Goal: Task Accomplishment & Management: Complete application form

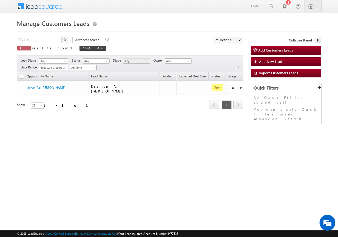
click at [45, 39] on input "777414" at bounding box center [39, 40] width 45 height 6
paste input "260"
type input "777260"
click at [64, 39] on img "button" at bounding box center [64, 39] width 3 height 3
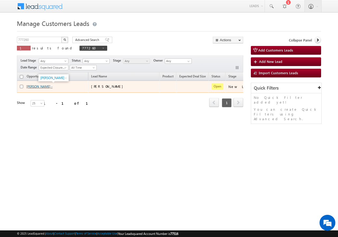
click at [37, 86] on link "[PERSON_NAME] -" at bounding box center [39, 87] width 26 height 4
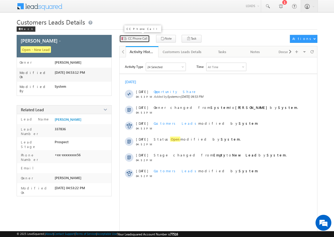
click at [135, 40] on span "CC Phone Call" at bounding box center [137, 38] width 19 height 5
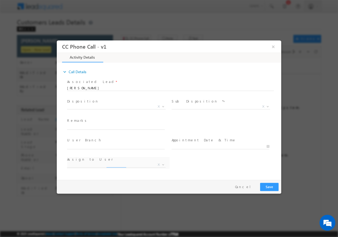
select select "abhishek.sharma3@sgrlimited.in"
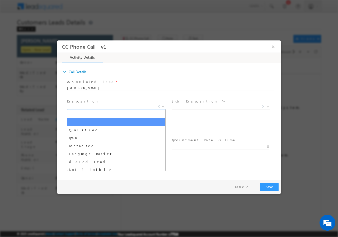
click at [89, 108] on span "X" at bounding box center [116, 106] width 99 height 5
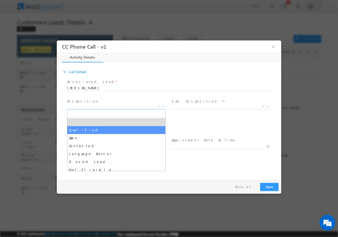
select select "Qualified"
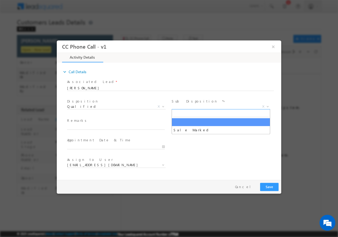
drag, startPoint x: 187, startPoint y: 106, endPoint x: 186, endPoint y: 114, distance: 7.7
click at [187, 106] on span "X" at bounding box center [221, 106] width 99 height 5
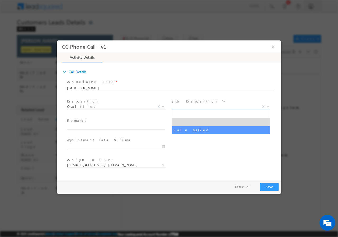
select select "Sale Marked"
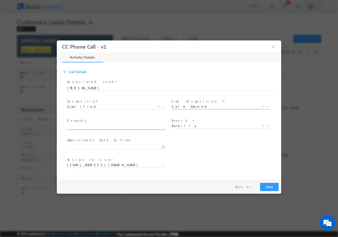
click at [100, 126] on input "text" at bounding box center [116, 126] width 98 height 5
paste input "777260//VB_Interested//Rohit Shankhdar//9045019256//FLAT PURCHASE// PV-15L// LO…"
type input "777260//VB_Interested//Rohit Shankhdar//9045019256//FLAT PURCHASE// PV-15L// LO…"
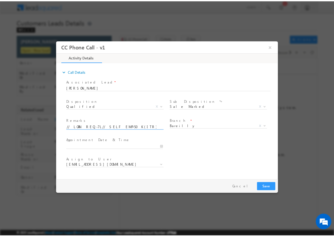
scroll to position [0, 0]
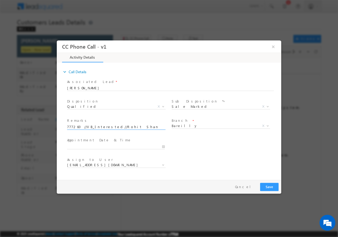
click at [165, 147] on div at bounding box center [118, 146] width 102 height 6
click at [165, 145] on input "08/20/2025 12:45 PM" at bounding box center [116, 146] width 98 height 5
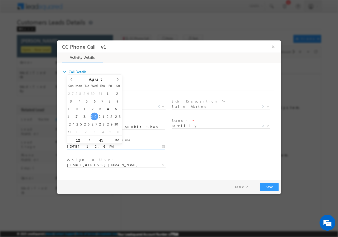
click at [90, 136] on span ":" at bounding box center [89, 139] width 1 height 8
type input "08/20/2025 1:45 PM"
type input "01"
click at [88, 137] on span at bounding box center [87, 137] width 4 height 4
type input "08/20/2025 2:45 PM"
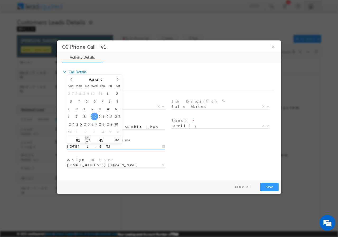
type input "02"
click at [88, 137] on span at bounding box center [87, 137] width 4 height 4
type input "08/20/2025 3:45 PM"
type input "03"
click at [88, 137] on span at bounding box center [87, 137] width 4 height 4
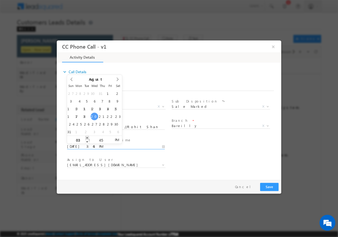
type input "08/20/2025 4:45 PM"
type input "04"
click at [88, 137] on span at bounding box center [87, 137] width 4 height 4
type input "08/20/2025 5:45 PM"
type input "05"
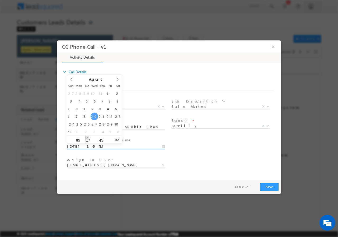
click at [88, 137] on span at bounding box center [87, 137] width 4 height 4
click at [102, 141] on input "45" at bounding box center [101, 139] width 22 height 3
type input "00"
type input "08/20/2025 5:00 PM"
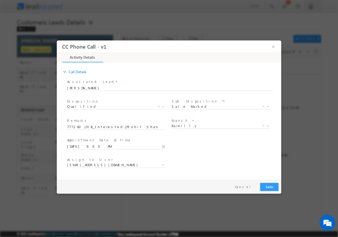
click at [212, 144] on div "User Branch * Appointment Date & Time * 08/20/2025 5:00 PM" at bounding box center [173, 146] width 215 height 20
click at [86, 165] on span "abhishek.sharma3@sgrlimited.in" at bounding box center [110, 164] width 86 height 5
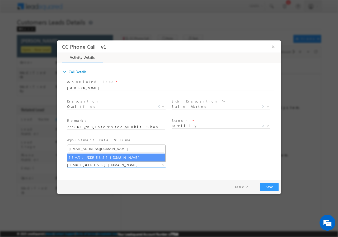
type input "abhishek.yadav1@sgrlimited.in"
select select "abhishek.yadav1@sgrlimited.in"
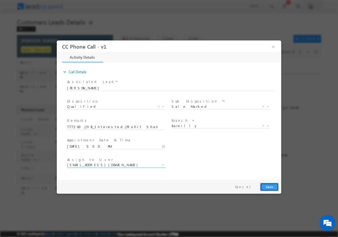
click at [270, 186] on button "Save" at bounding box center [269, 186] width 18 height 8
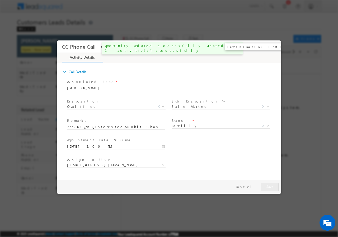
click at [274, 46] on button "×" at bounding box center [273, 46] width 9 height 10
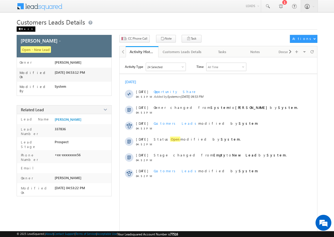
click at [25, 29] on div "Back" at bounding box center [26, 28] width 19 height 5
